Goal: Task Accomplishment & Management: Manage account settings

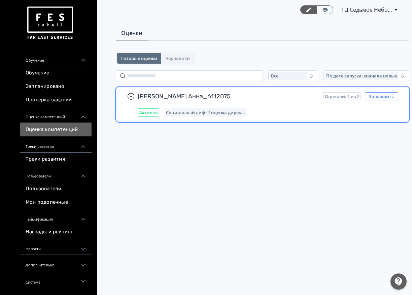
click at [374, 96] on button "Завершить" at bounding box center [381, 96] width 33 height 8
click at [283, 111] on div "Активно Социальный лифт / оценка дирек..." at bounding box center [268, 113] width 261 height 8
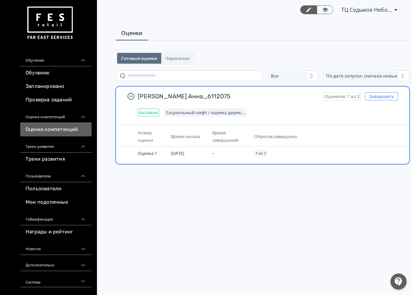
click at [377, 95] on button "Завершить" at bounding box center [381, 96] width 33 height 8
click at [276, 108] on div "[PERSON_NAME] Анна_6112075 Оценили: 1 из 2 Завершить Активно Социальный лифт / …" at bounding box center [268, 104] width 261 height 24
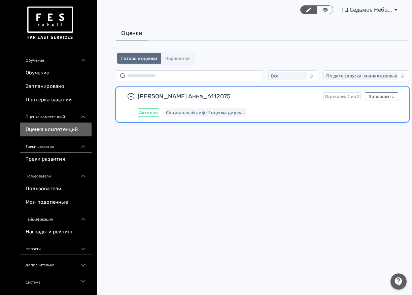
click at [276, 108] on div "[PERSON_NAME] Анна_6112075 Оценили: 1 из 2 Завершить Активно Социальный лифт / …" at bounding box center [268, 104] width 261 height 24
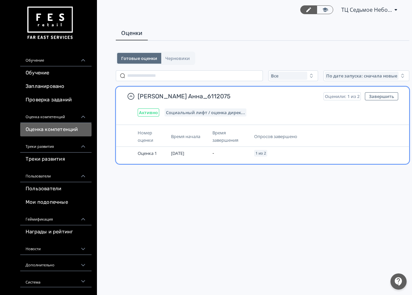
click at [226, 111] on span "Социальный лифт / оценка дирек..." at bounding box center [205, 112] width 79 height 5
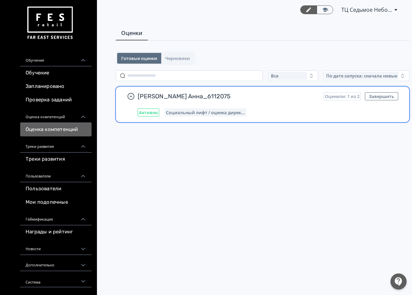
click at [226, 111] on span "Социальный лифт / оценка дирек..." at bounding box center [205, 112] width 79 height 5
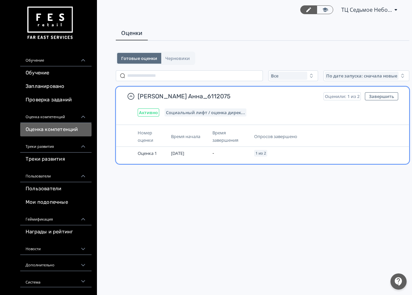
click at [351, 94] on span "Оценили: 1 из 2" at bounding box center [342, 96] width 35 height 5
click at [376, 94] on button "Завершить" at bounding box center [381, 96] width 33 height 8
click at [376, 97] on button "Завершить" at bounding box center [381, 96] width 33 height 8
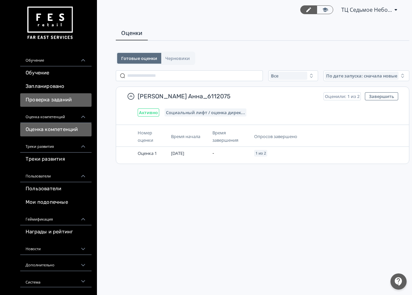
click at [51, 101] on link "Проверка заданий" at bounding box center [55, 99] width 71 height 13
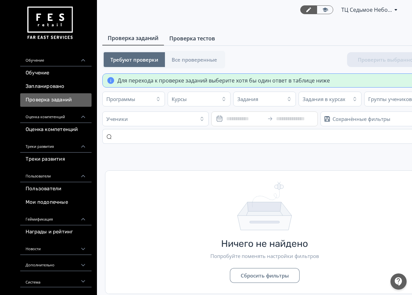
click at [196, 38] on span "Проверка тестов" at bounding box center [192, 38] width 46 height 8
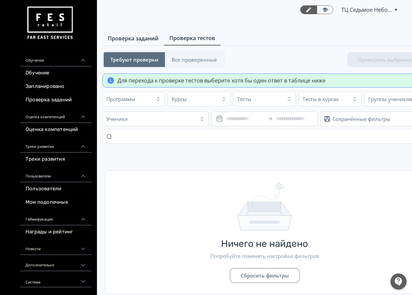
click at [140, 40] on span "Проверка заданий" at bounding box center [133, 38] width 51 height 8
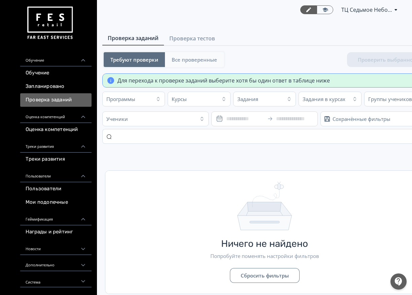
click at [193, 56] on button "Все проверенные" at bounding box center [194, 59] width 59 height 15
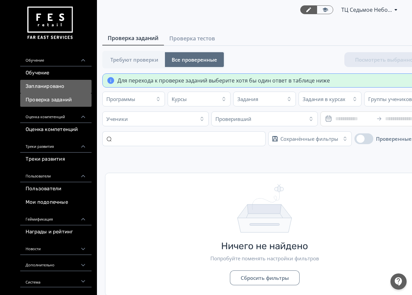
click at [56, 85] on link "Запланировано" at bounding box center [55, 86] width 71 height 13
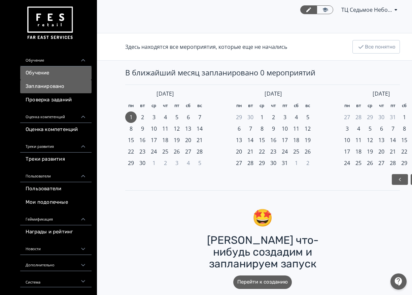
click at [61, 78] on link "Обучение" at bounding box center [55, 72] width 71 height 13
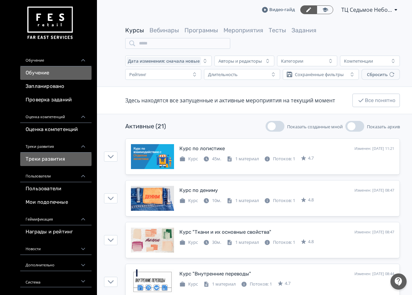
click at [71, 162] on link "Треки развития" at bounding box center [55, 159] width 71 height 13
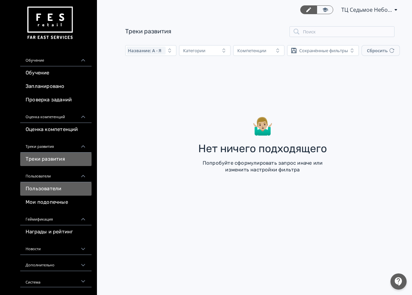
click at [62, 187] on link "Пользователи" at bounding box center [55, 188] width 71 height 13
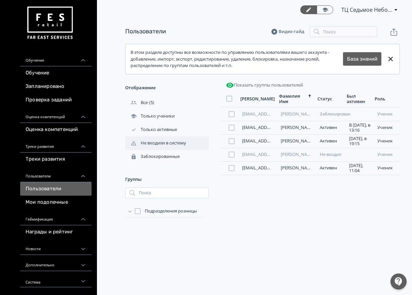
click at [157, 143] on div "Не входили в систему" at bounding box center [156, 143] width 62 height 6
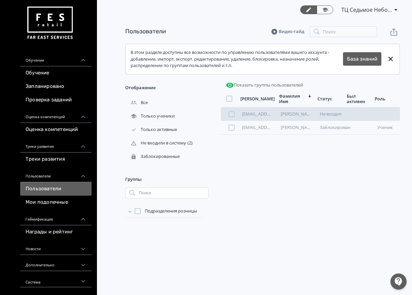
click at [231, 116] on div at bounding box center [232, 114] width 6 height 6
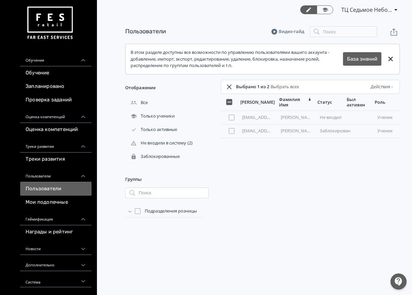
click at [381, 90] on button "Действия" at bounding box center [383, 87] width 26 height 11
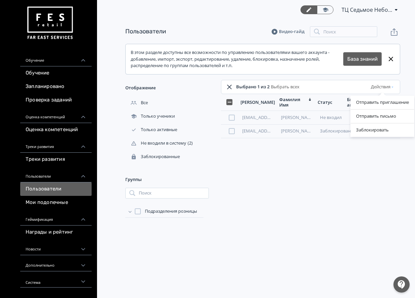
click at [344, 150] on div "Отправить приглашение Отправить письмо Заблокировать" at bounding box center [207, 149] width 415 height 298
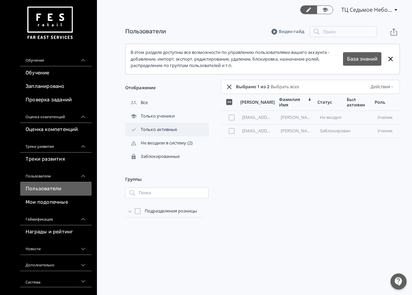
click at [154, 130] on div "Только активные" at bounding box center [151, 130] width 53 height 6
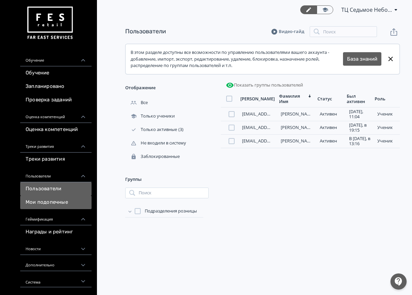
click at [60, 202] on link "Мои подопечные" at bounding box center [55, 202] width 71 height 13
